Goal: Task Accomplishment & Management: Complete application form

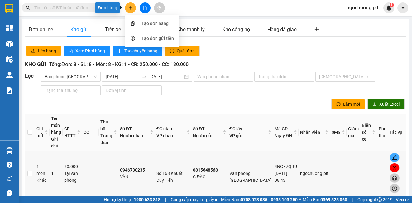
scroll to position [50, 0]
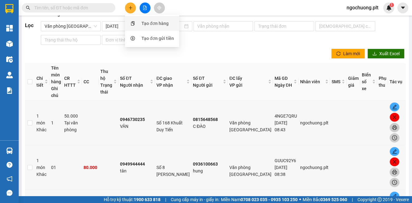
click at [140, 23] on div "Tạo đơn hàng" at bounding box center [152, 23] width 47 height 12
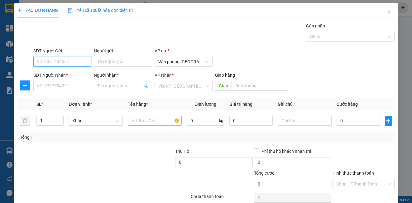
click at [73, 59] on input "SĐT Người Gửi" at bounding box center [62, 62] width 58 height 10
type input "0899458222"
click at [54, 74] on div "0899458222 - TOÁN" at bounding box center [62, 74] width 50 height 7
type input "TOÁN"
type input "0981569366"
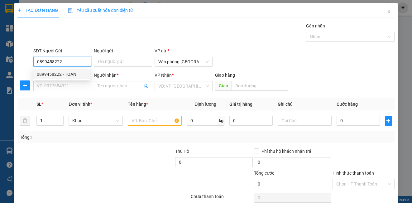
type input "thanh"
type input "30.000"
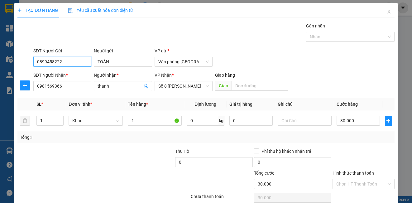
type input "0899458222"
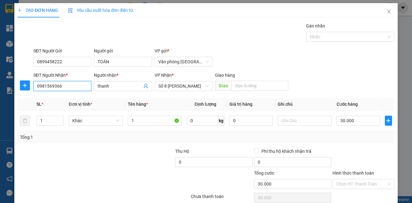
click at [69, 85] on input "0981569366" at bounding box center [62, 86] width 58 height 10
type input "0"
type input "0941666670"
click at [61, 101] on div "0941666670 - ĐẠT" at bounding box center [62, 98] width 50 height 7
type input "ĐẠT"
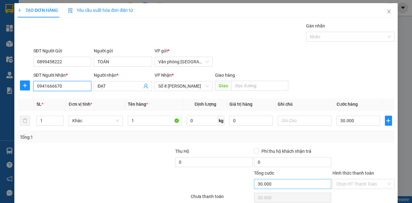
scroll to position [28, 0]
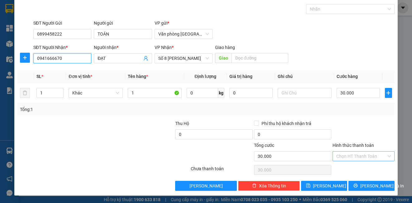
type input "0941666670"
click at [361, 157] on input "Hình thức thanh toán" at bounding box center [361, 155] width 50 height 9
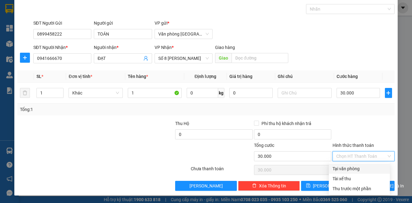
click at [350, 169] on div "Tại văn phòng" at bounding box center [359, 168] width 54 height 7
type input "0"
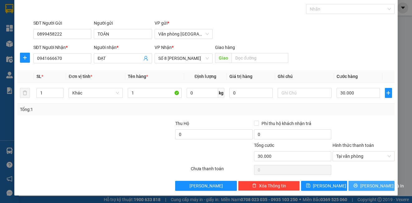
click at [357, 186] on icon "printer" at bounding box center [355, 185] width 4 height 4
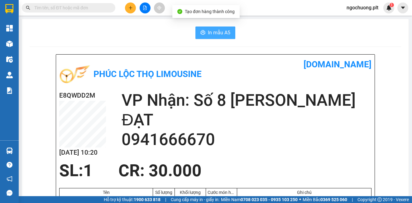
click at [210, 35] on span "In mẫu A5" at bounding box center [219, 33] width 22 height 8
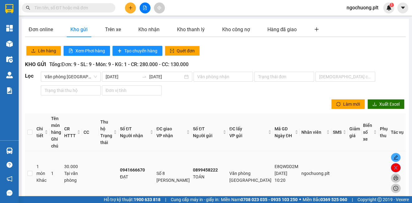
click at [394, 166] on icon "close" at bounding box center [395, 168] width 3 height 4
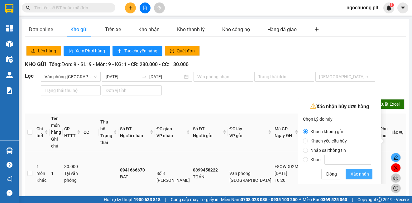
click at [357, 175] on span "Xác nhận" at bounding box center [359, 173] width 18 height 7
